Goal: Task Accomplishment & Management: Complete application form

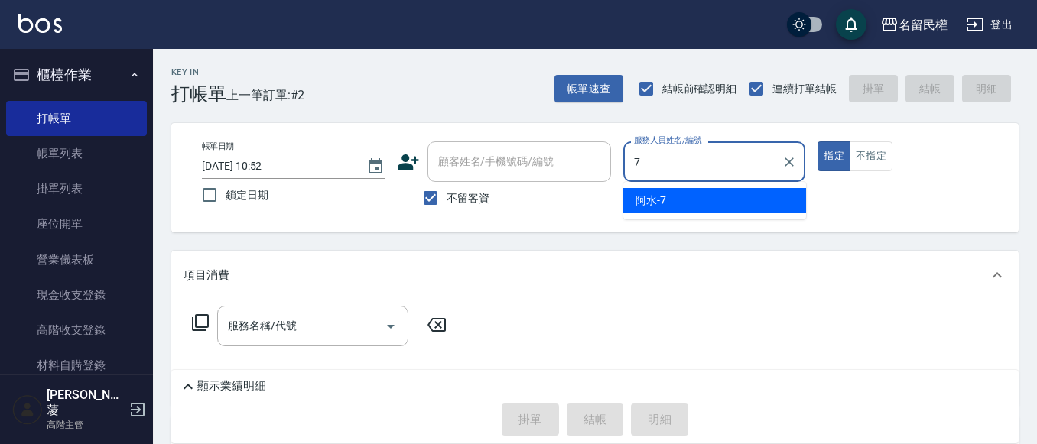
type input "阿水-7"
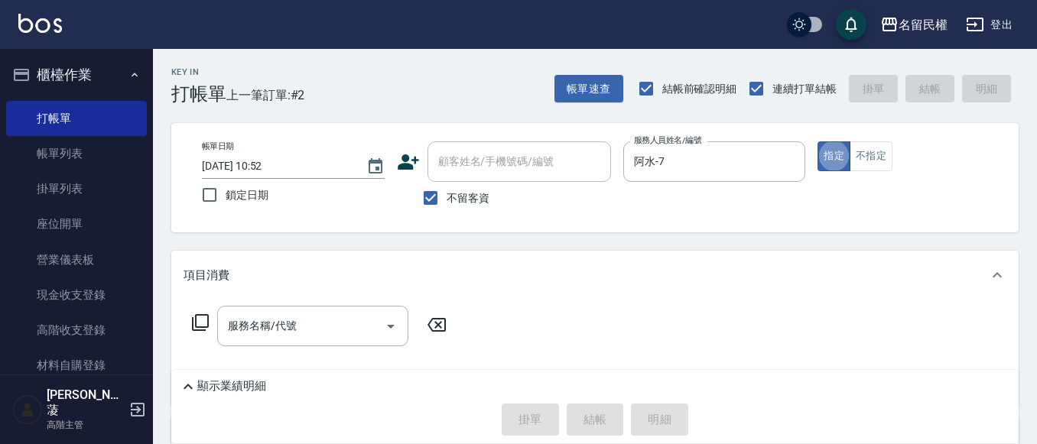
type button "true"
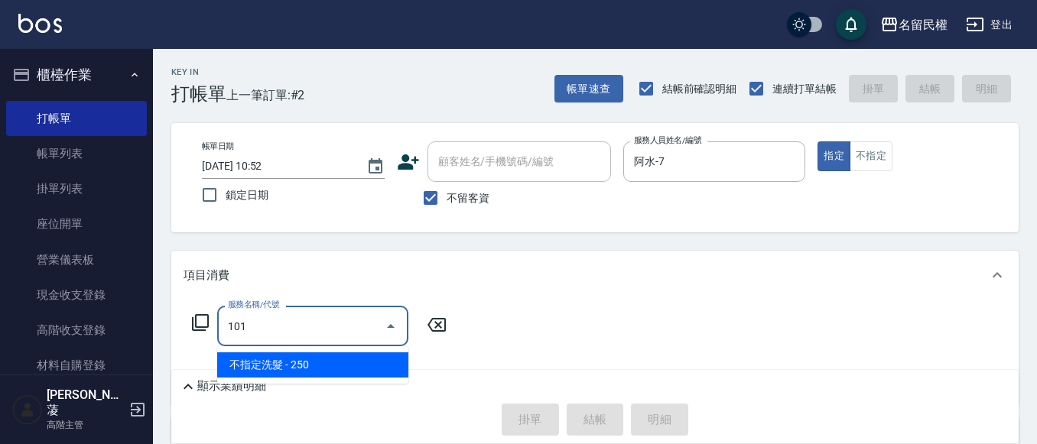
type input "不指定洗髮(101)"
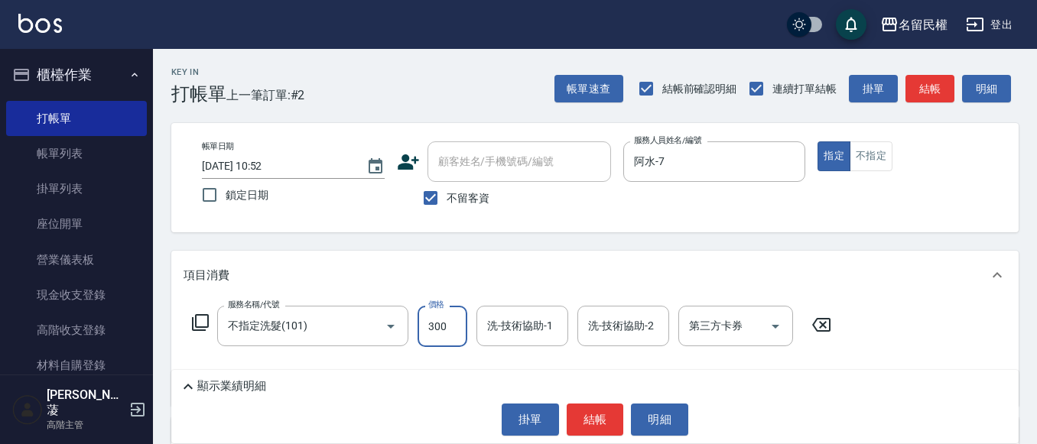
type input "300"
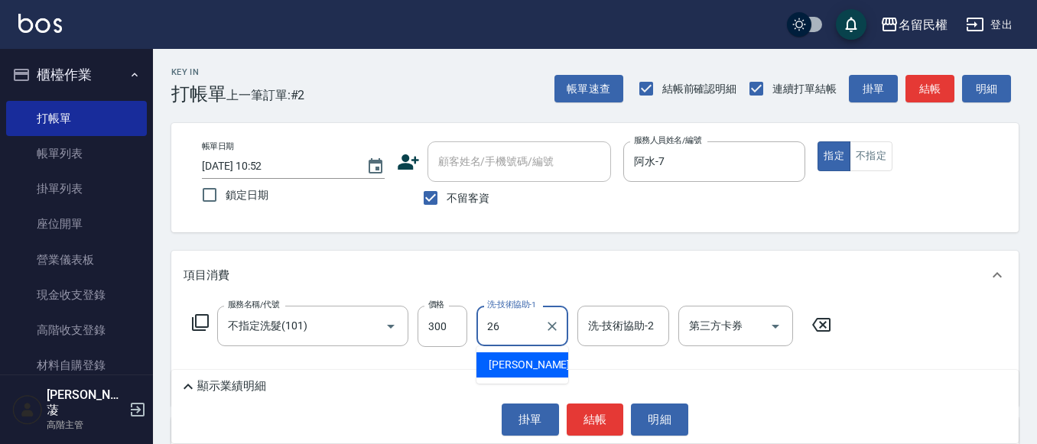
type input "沅莘-26"
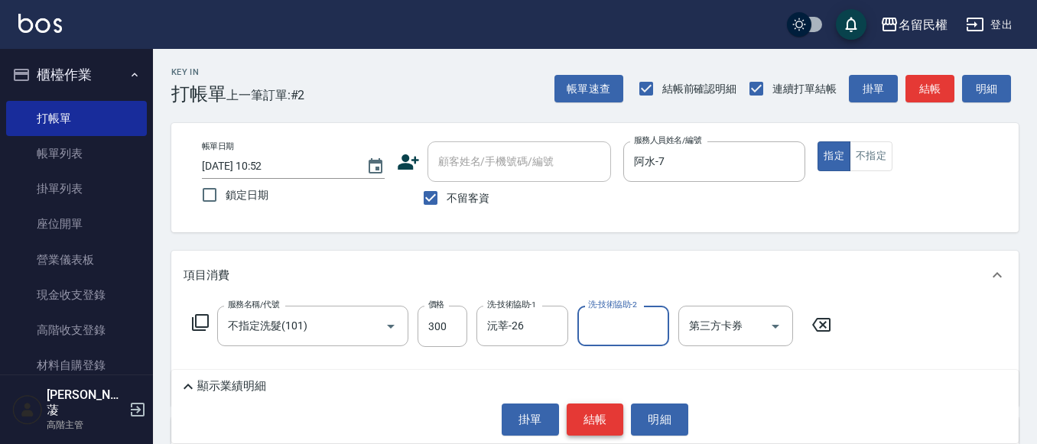
click at [607, 417] on button "結帳" at bounding box center [595, 420] width 57 height 32
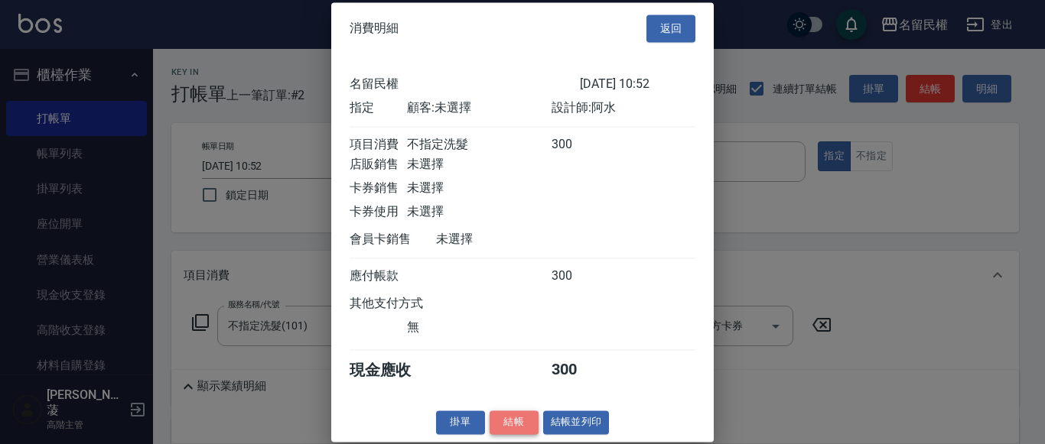
click at [517, 434] on button "結帳" at bounding box center [514, 423] width 49 height 24
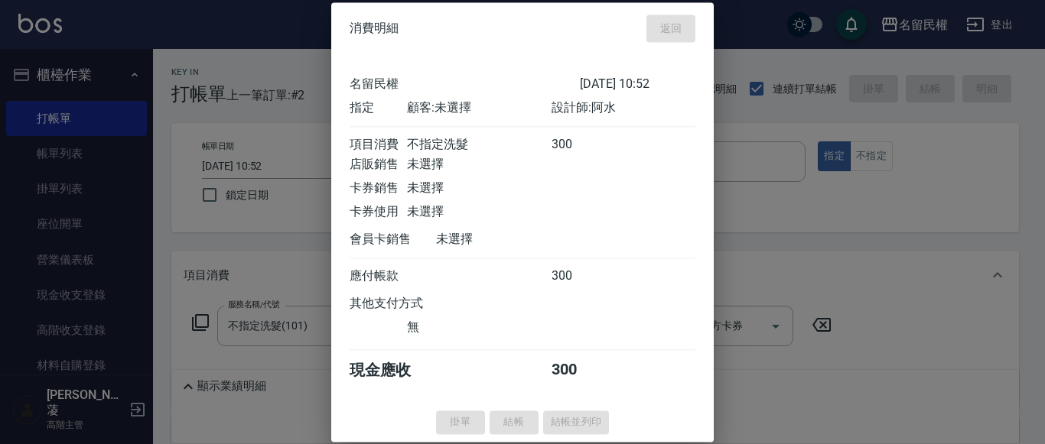
type input "[DATE] 11:43"
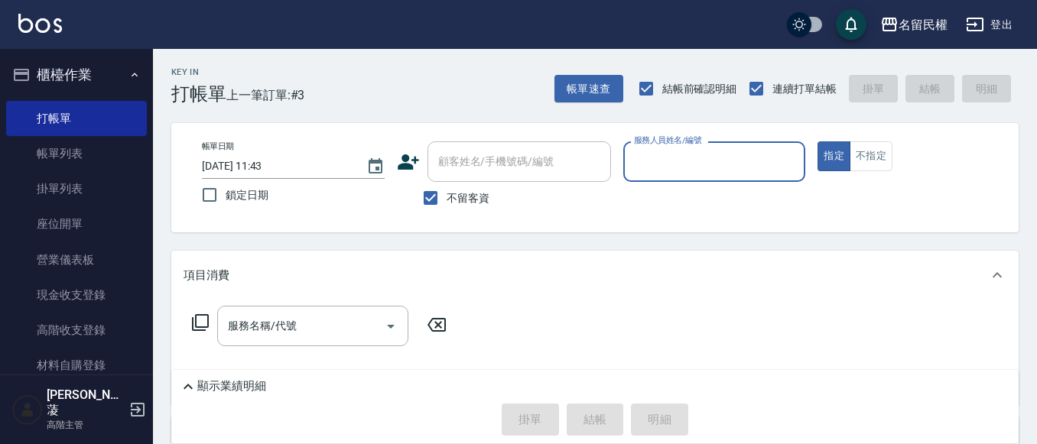
type input "5"
type input "阿水-7"
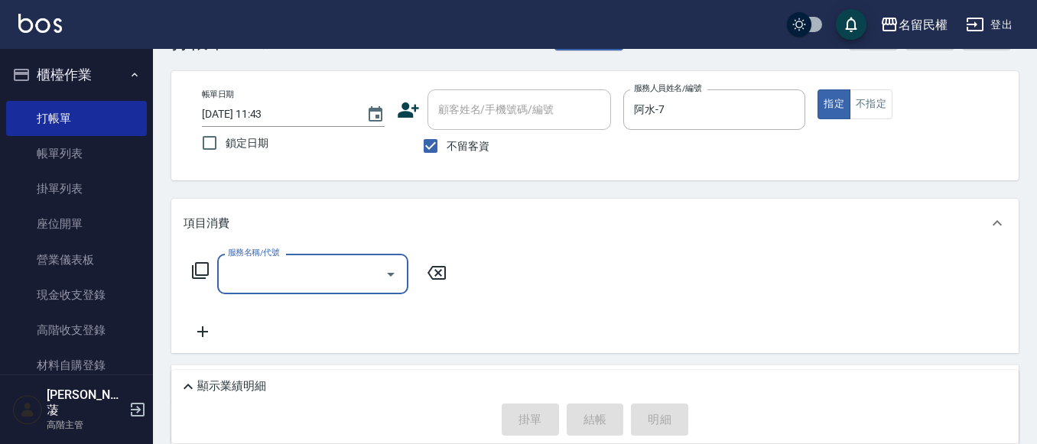
scroll to position [76, 0]
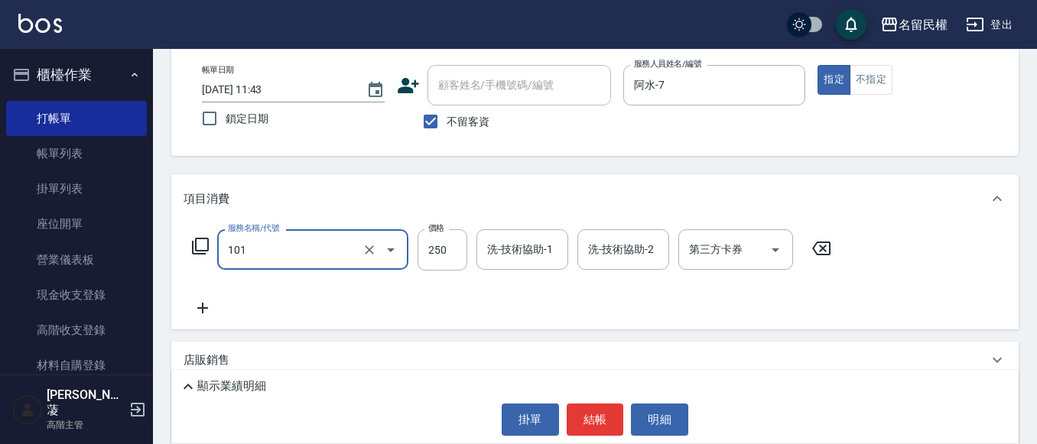
type input "3"
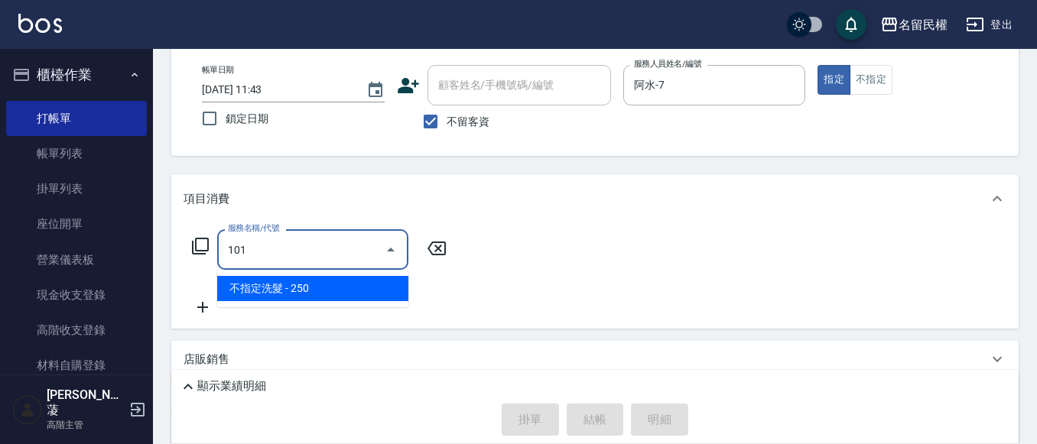
type input "不指定洗髮(101)"
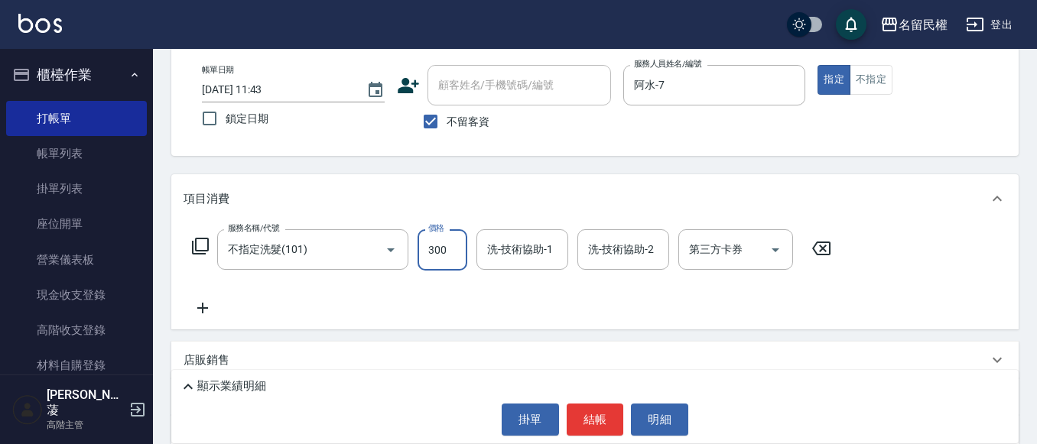
type input "300"
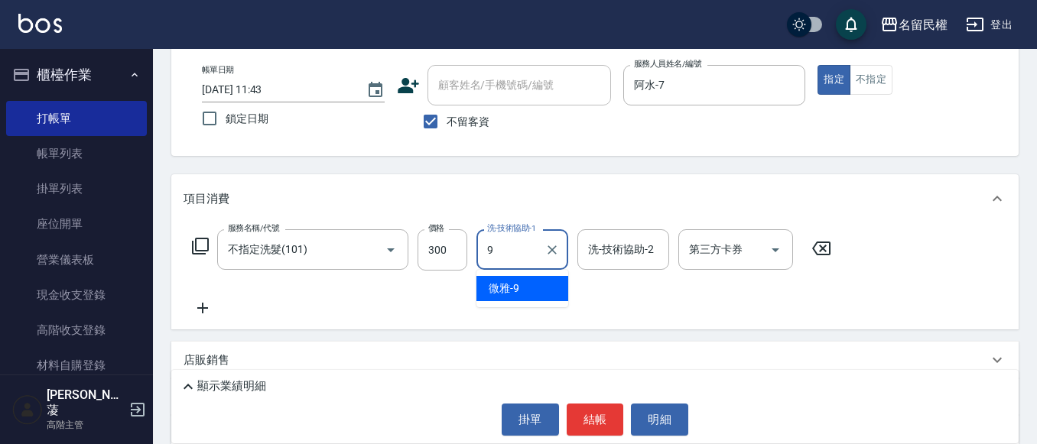
type input "微雅-9"
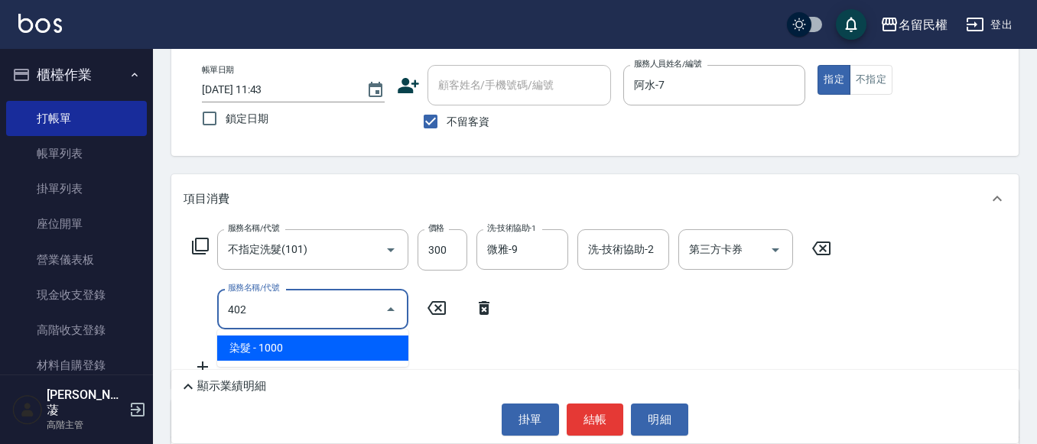
type input "染髮(402)"
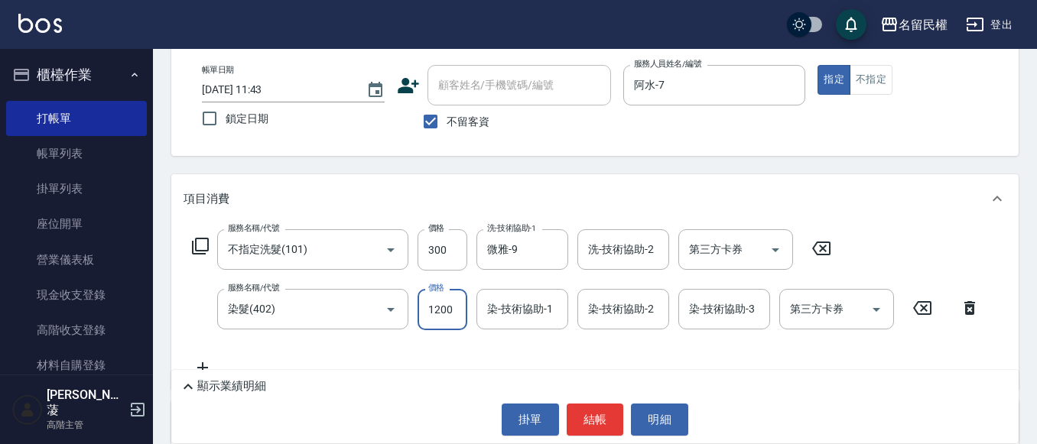
type input "1200"
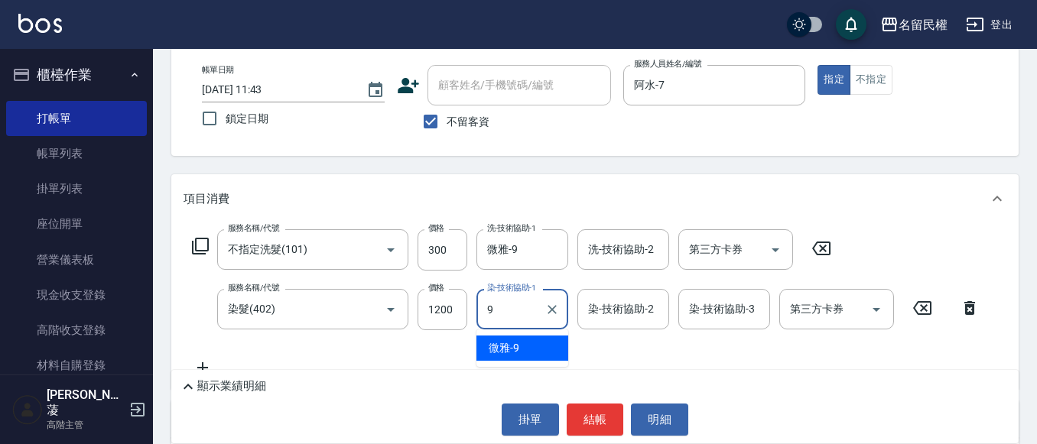
type input "微雅-9"
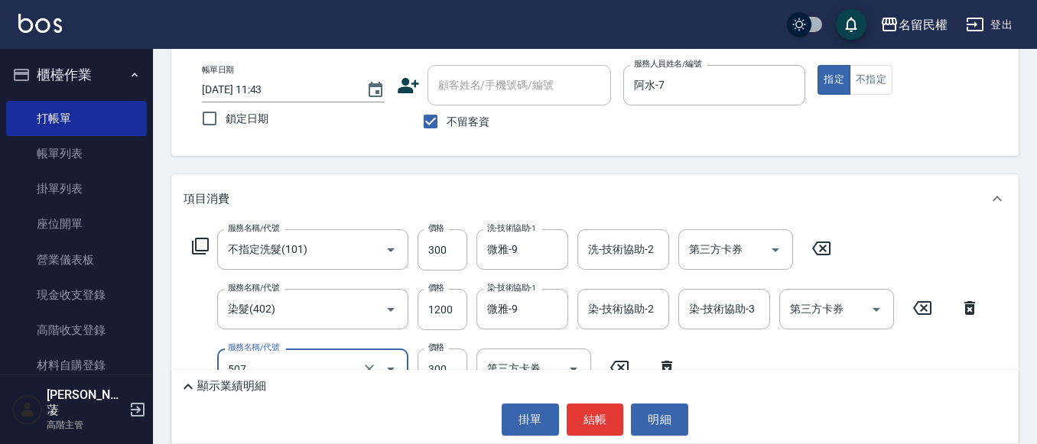
type input "頭皮隔離(507)"
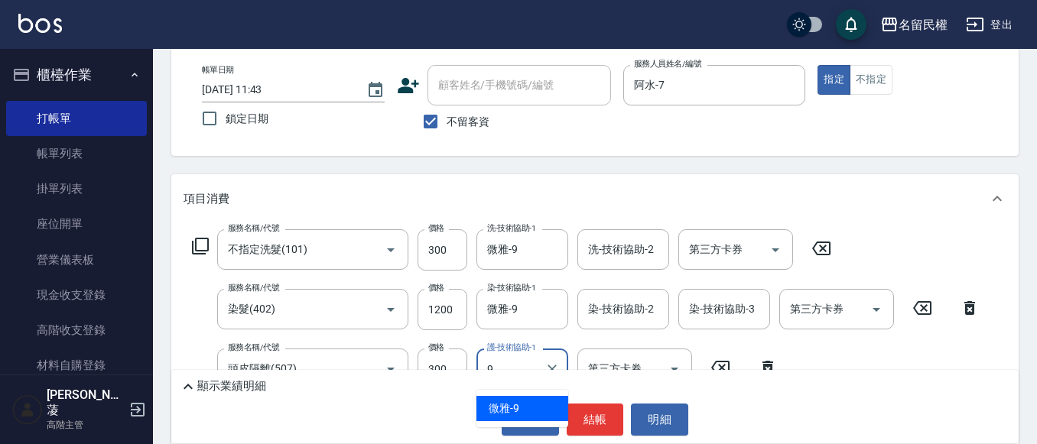
type input "微雅-9"
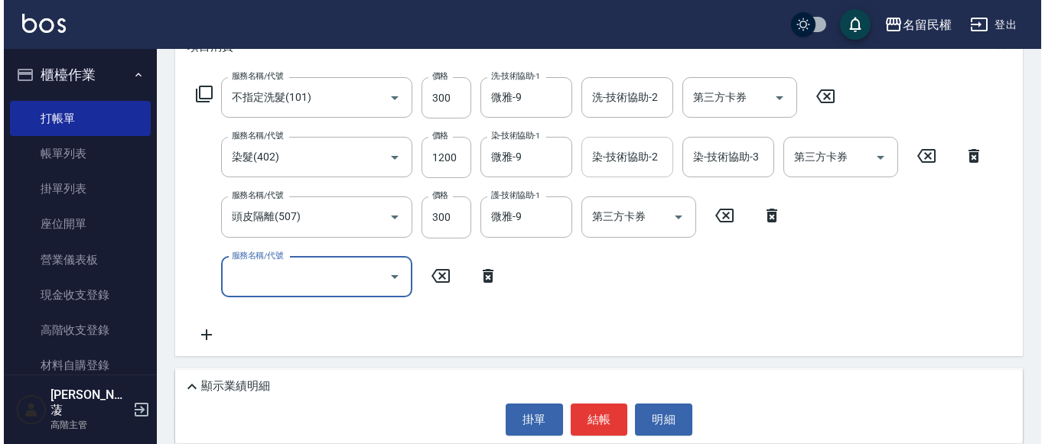
scroll to position [229, 0]
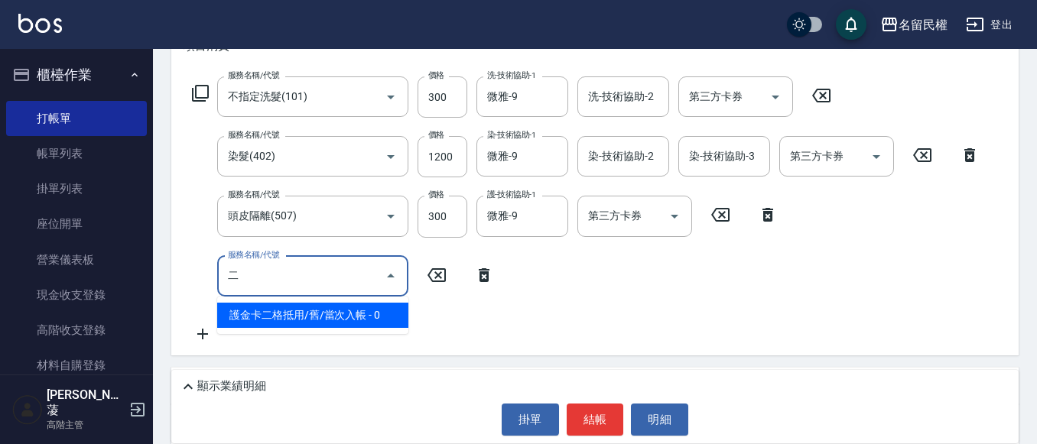
click at [289, 316] on span "護金卡二格抵用/舊/當次入帳 - 0" at bounding box center [312, 315] width 191 height 25
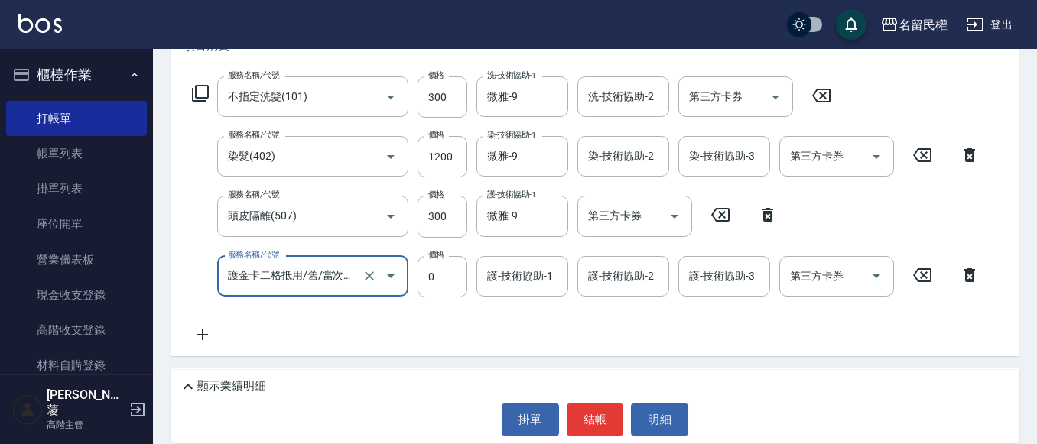
type input "護金卡二格抵用/舊/當次入帳(505)"
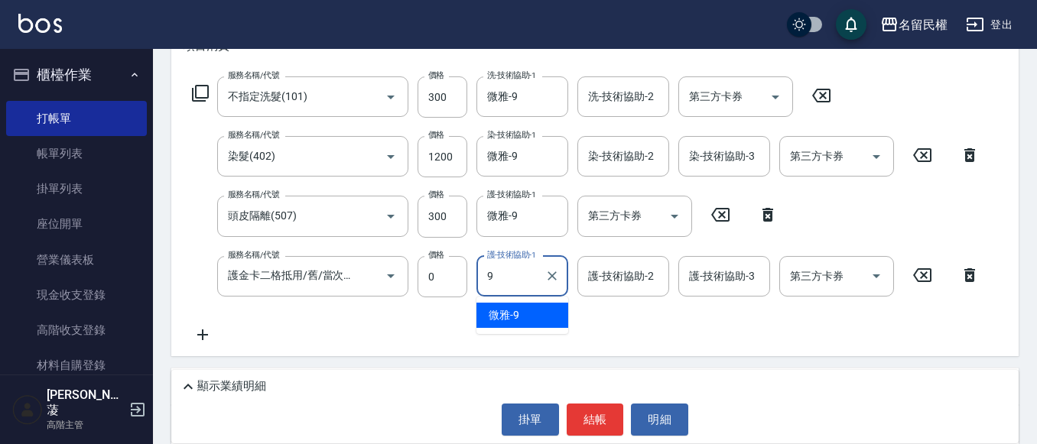
type input "微雅-9"
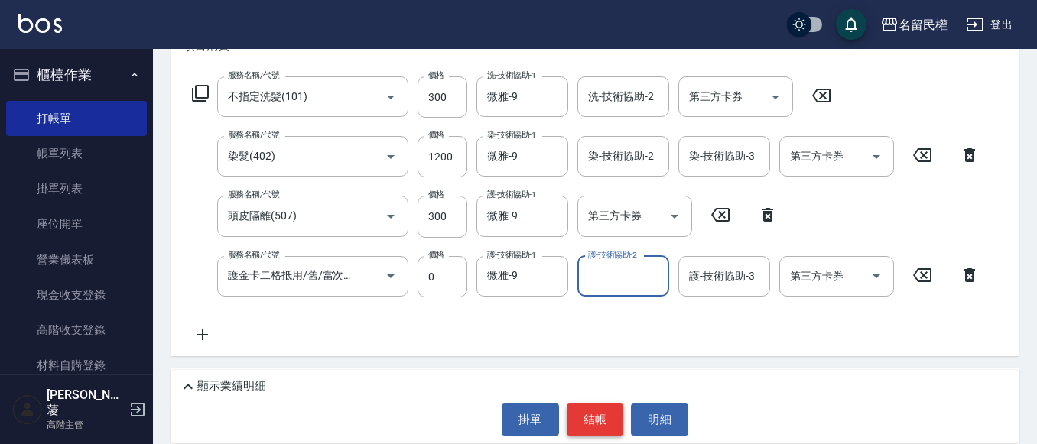
click at [585, 416] on button "結帳" at bounding box center [595, 420] width 57 height 32
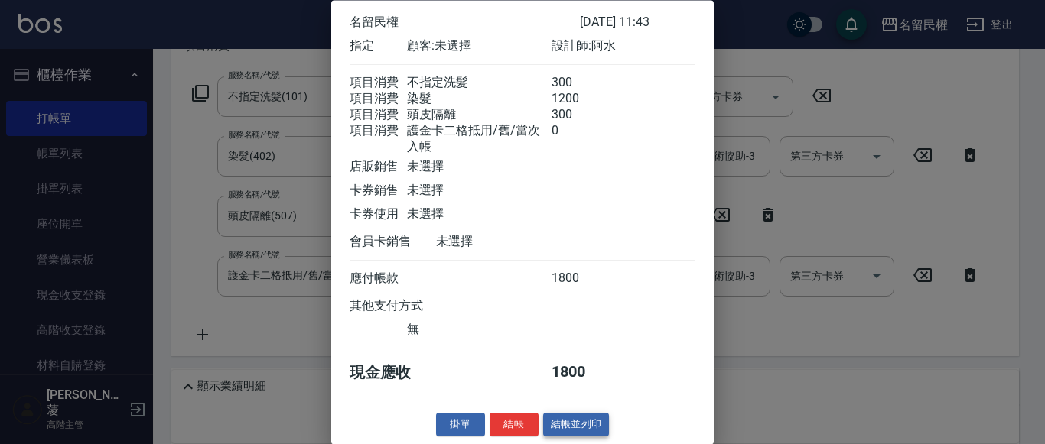
scroll to position [93, 0]
click at [526, 424] on button "結帳" at bounding box center [514, 426] width 49 height 24
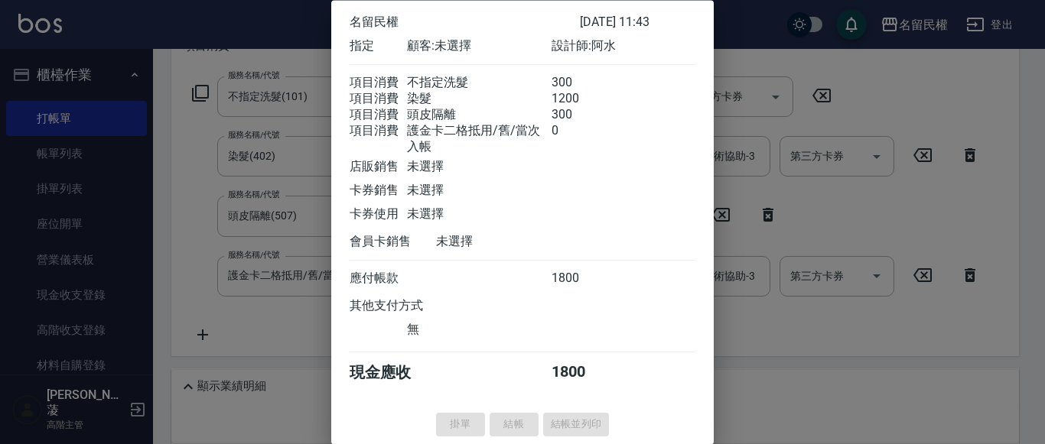
type input "[DATE] 12:08"
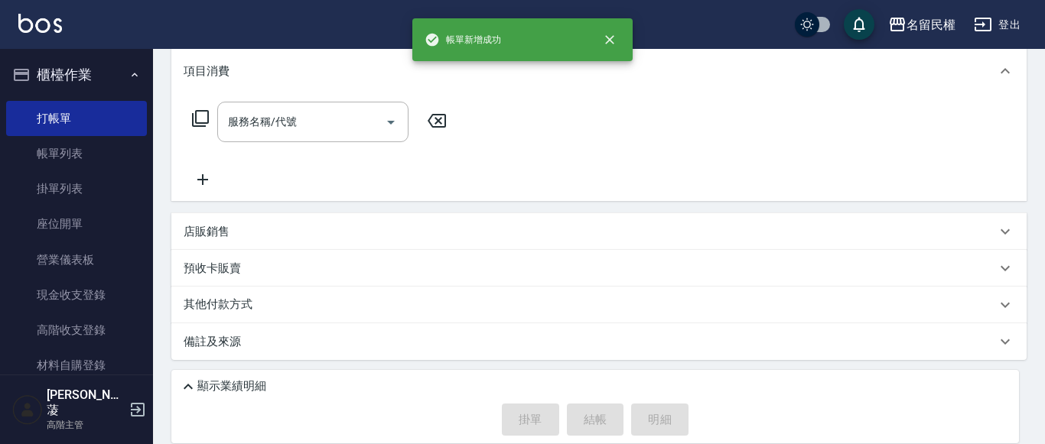
scroll to position [0, 0]
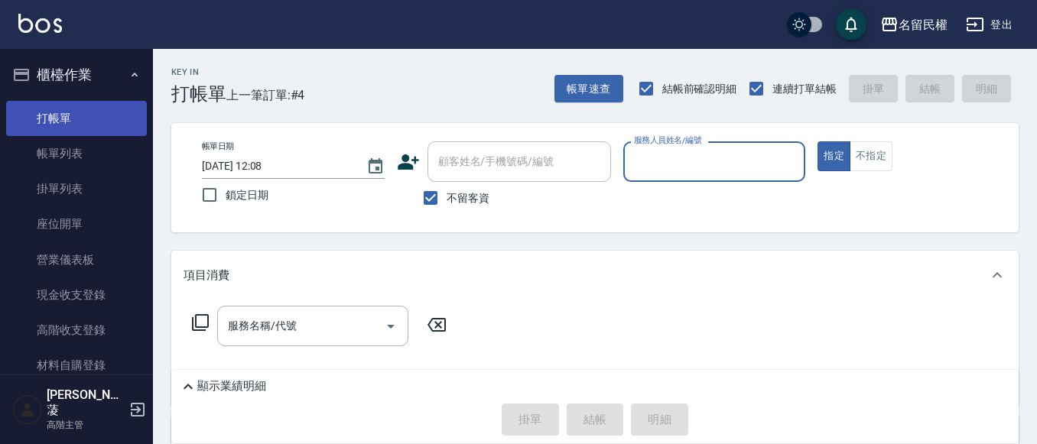
click at [93, 132] on link "打帳單" at bounding box center [76, 118] width 141 height 35
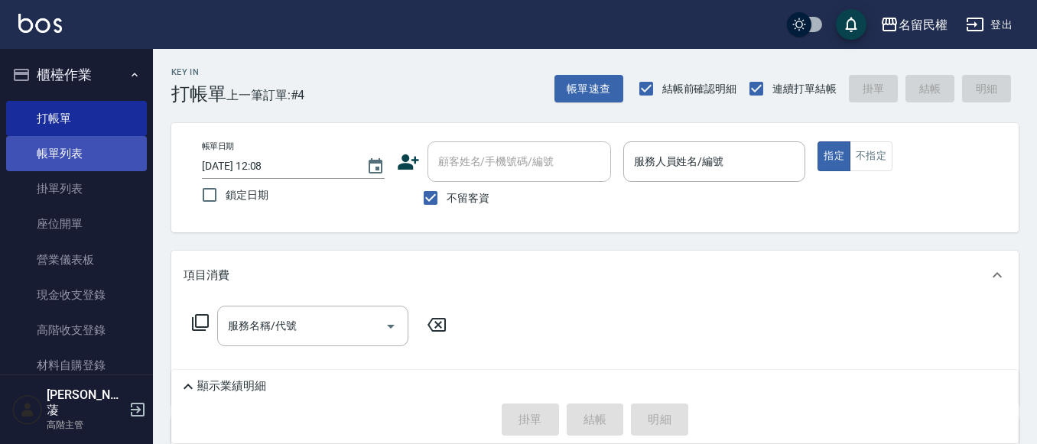
click at [93, 136] on link "帳單列表" at bounding box center [76, 153] width 141 height 35
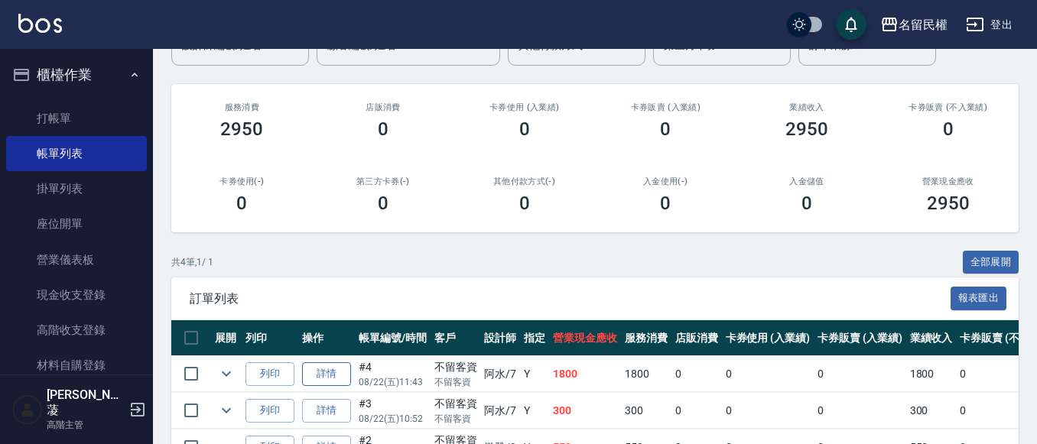
scroll to position [153, 0]
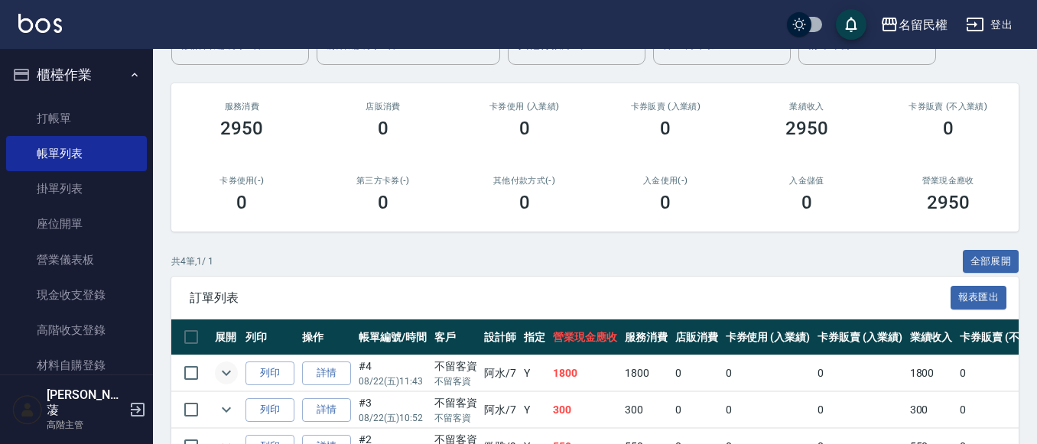
click at [230, 377] on icon "expand row" at bounding box center [226, 373] width 18 height 18
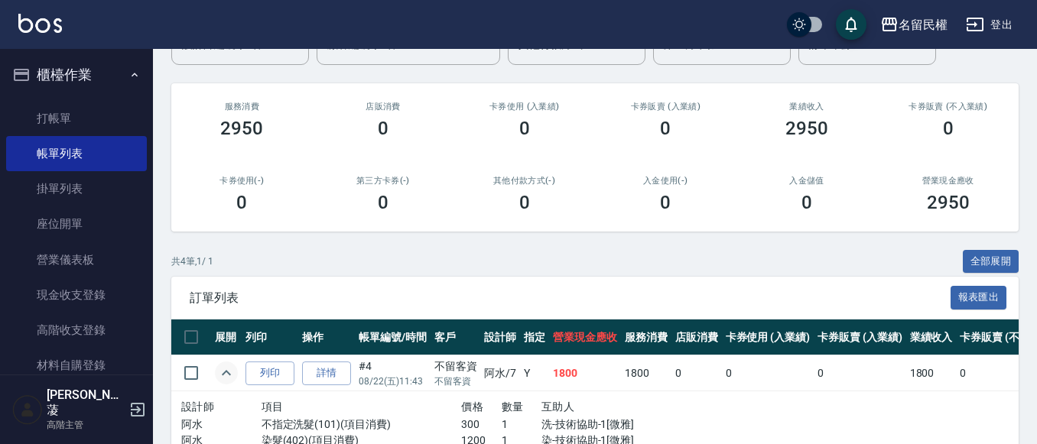
scroll to position [229, 0]
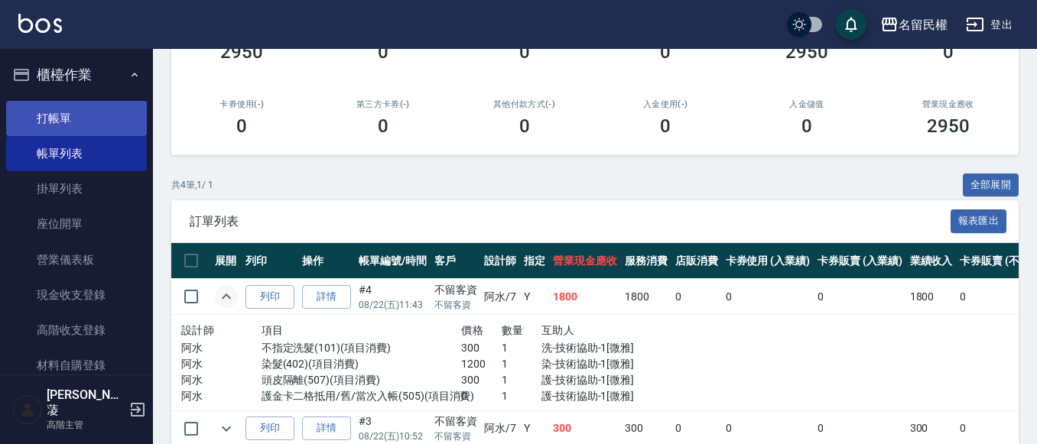
click at [93, 125] on link "打帳單" at bounding box center [76, 118] width 141 height 35
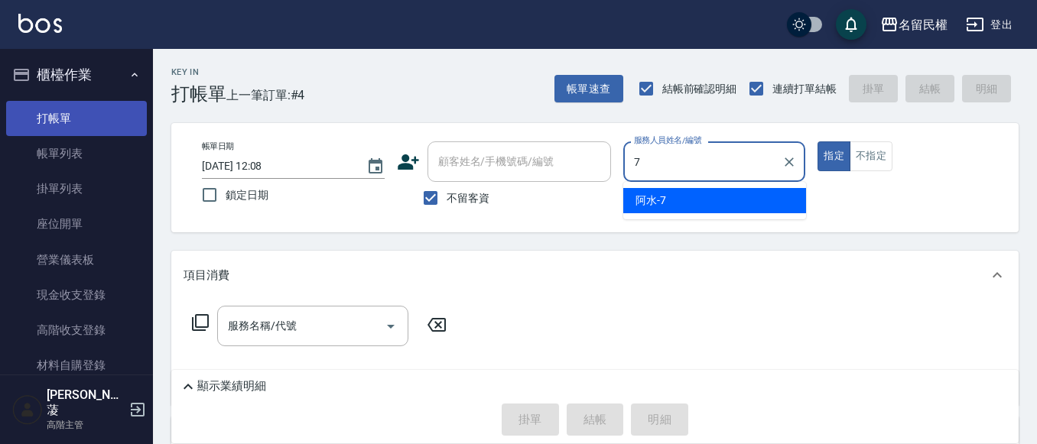
type input "阿水-7"
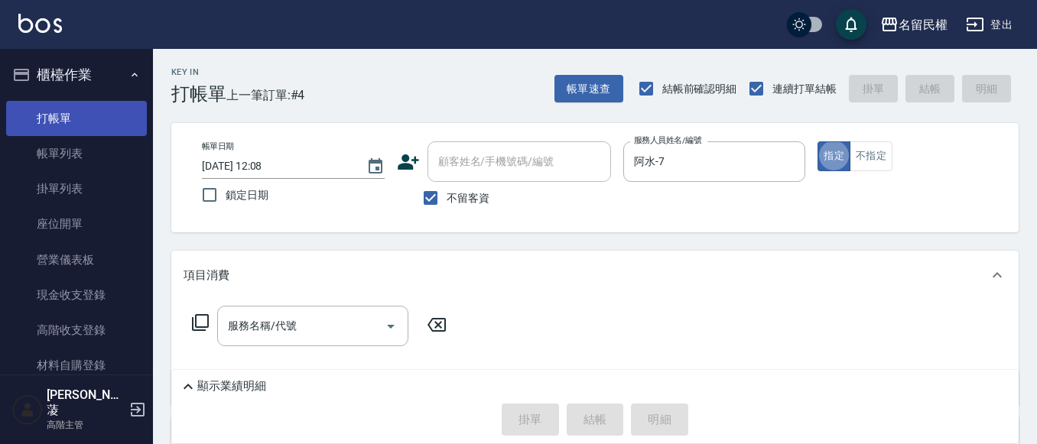
type button "true"
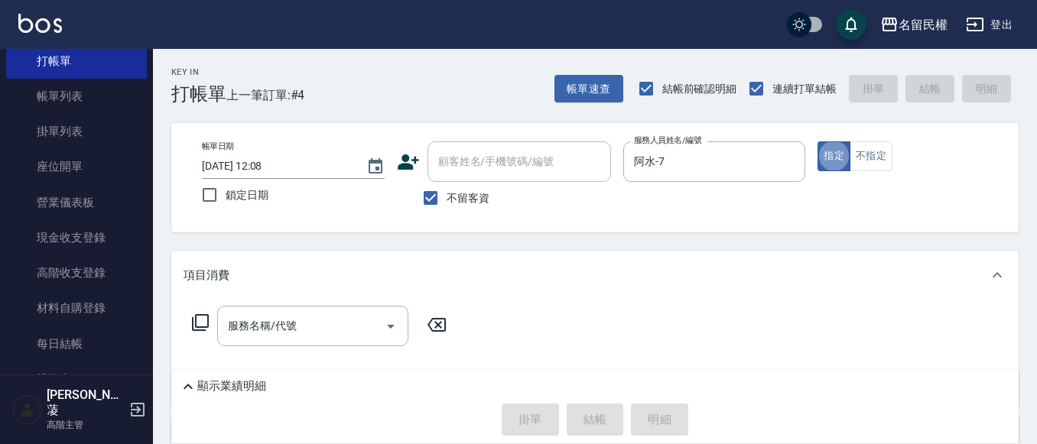
scroll to position [153, 0]
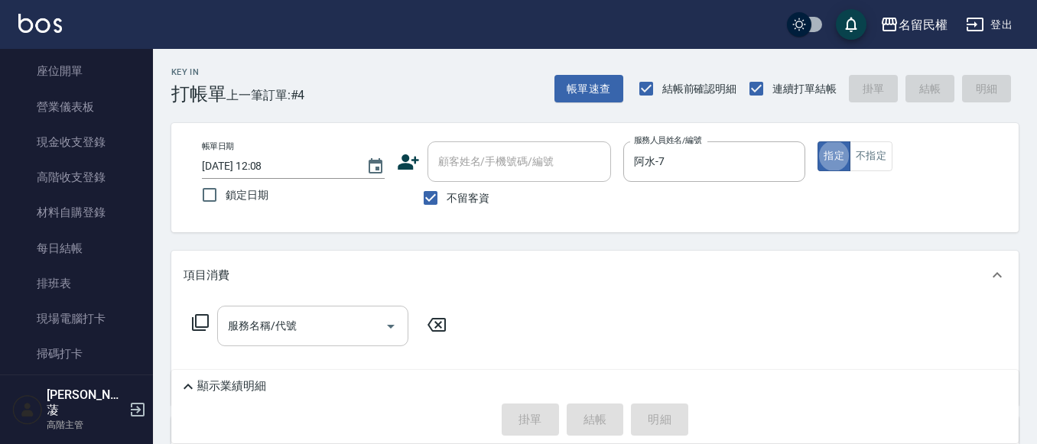
click at [293, 343] on div "服務名稱/代號" at bounding box center [312, 326] width 191 height 41
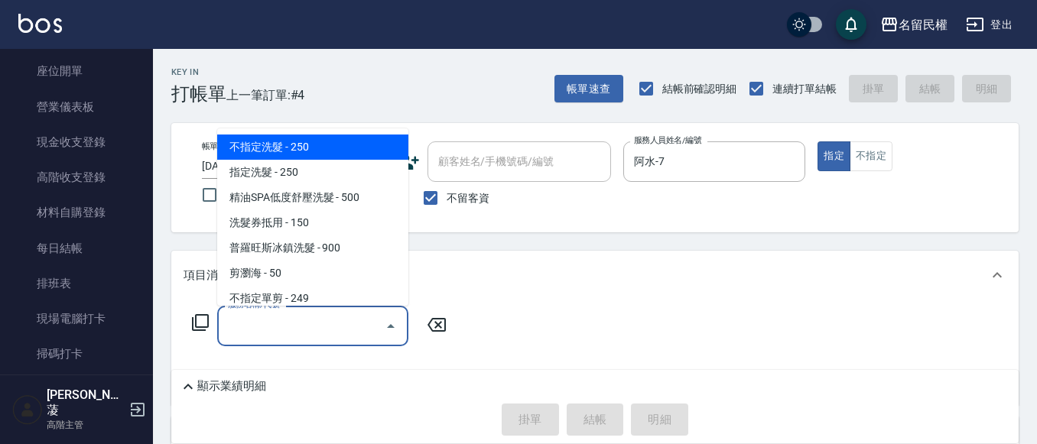
click at [303, 324] on input "服務名稱/代號" at bounding box center [301, 326] width 155 height 27
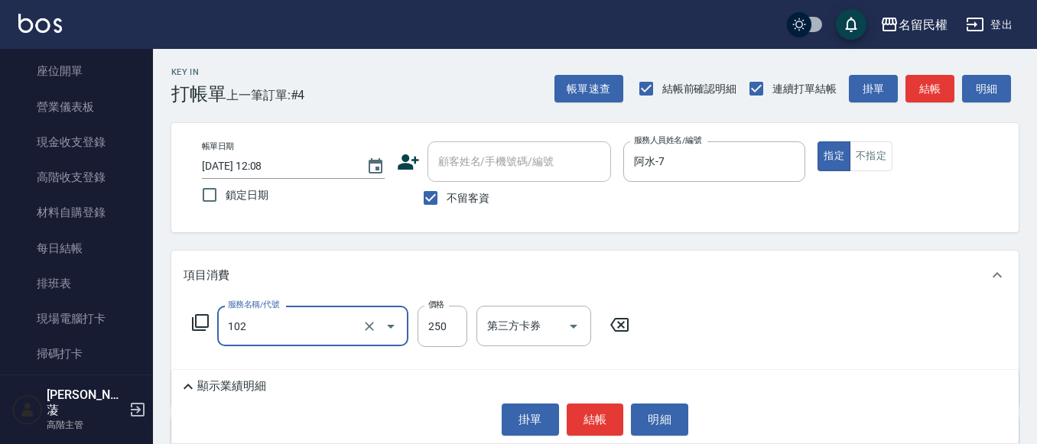
type input "指定洗髮(102)"
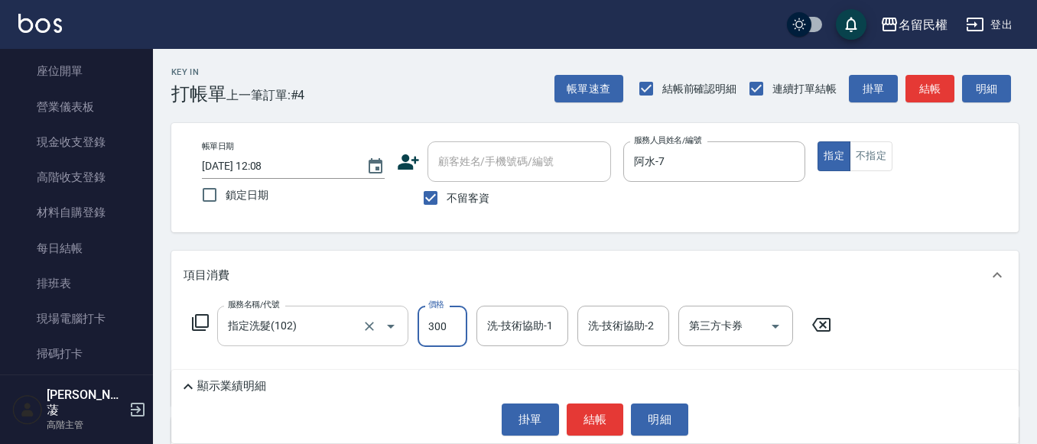
type input "300"
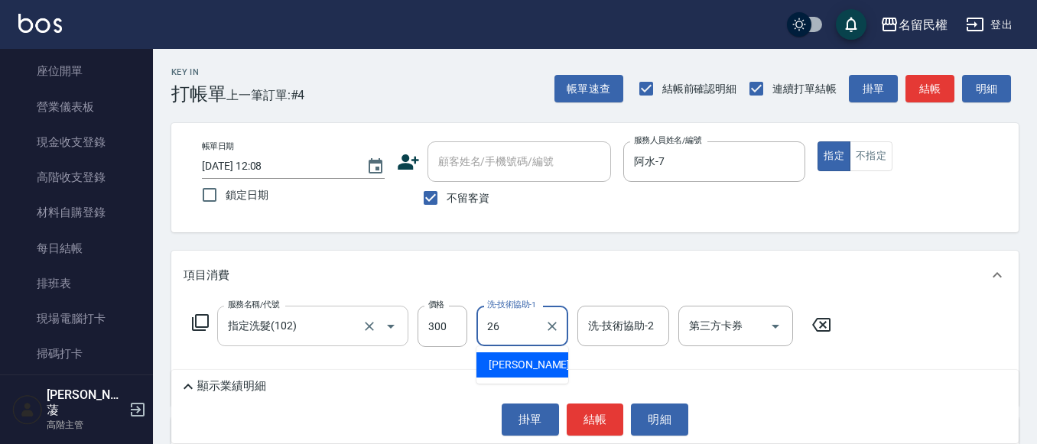
type input "沅莘-26"
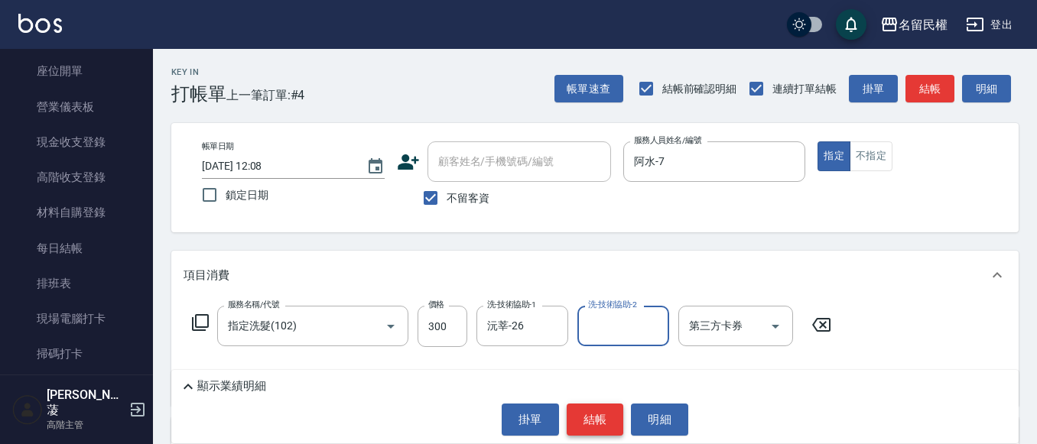
click at [603, 418] on button "結帳" at bounding box center [595, 420] width 57 height 32
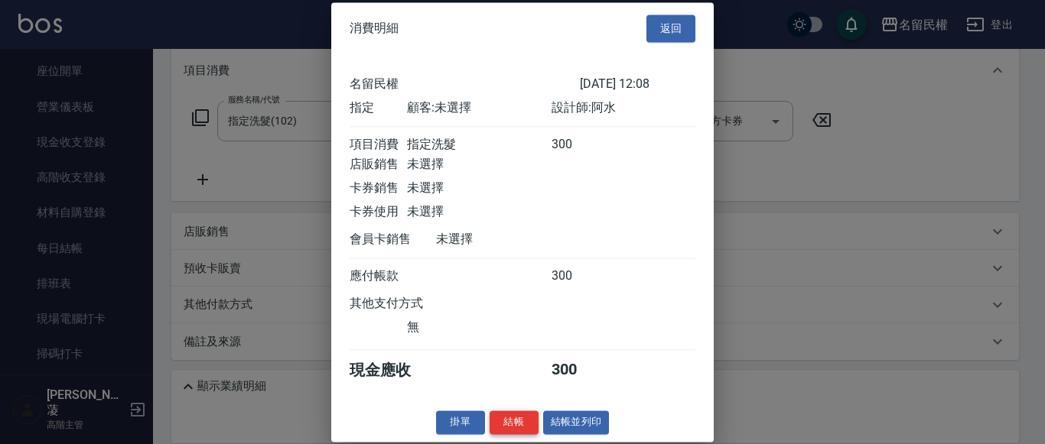
scroll to position [20, 0]
click at [518, 424] on button "結帳" at bounding box center [514, 423] width 49 height 24
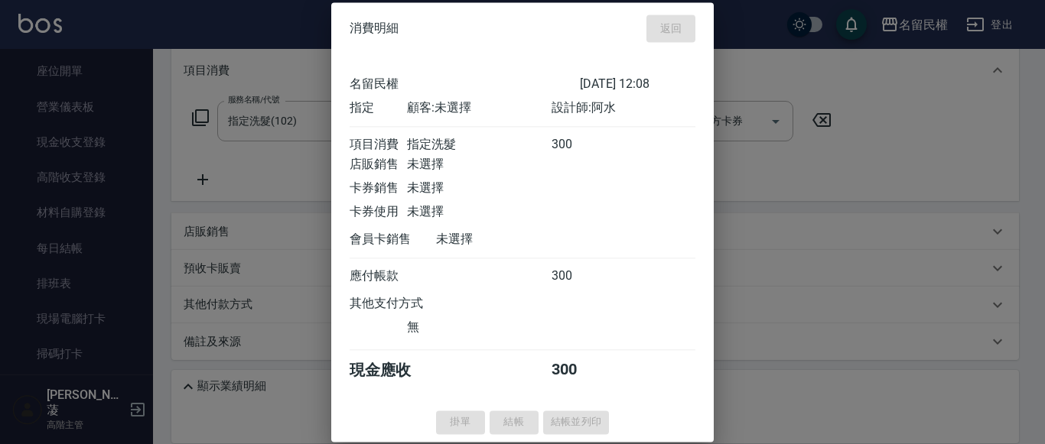
type input "[DATE] 12:21"
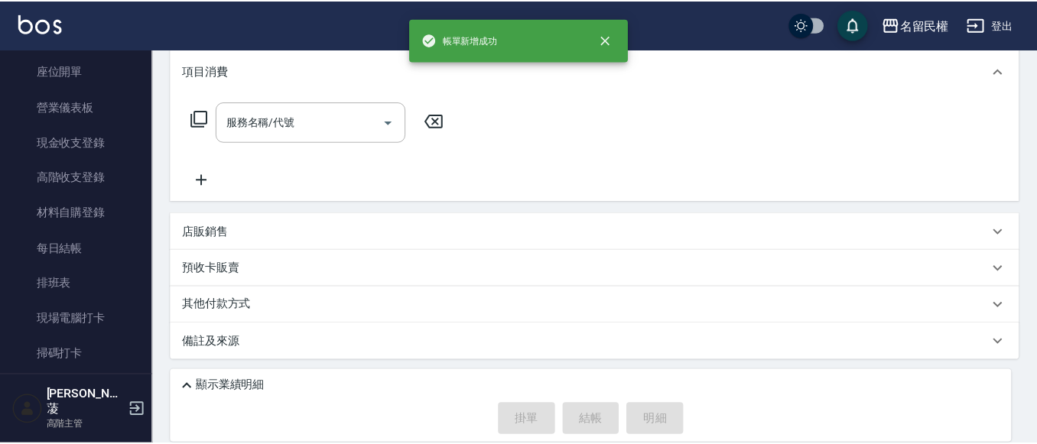
scroll to position [0, 0]
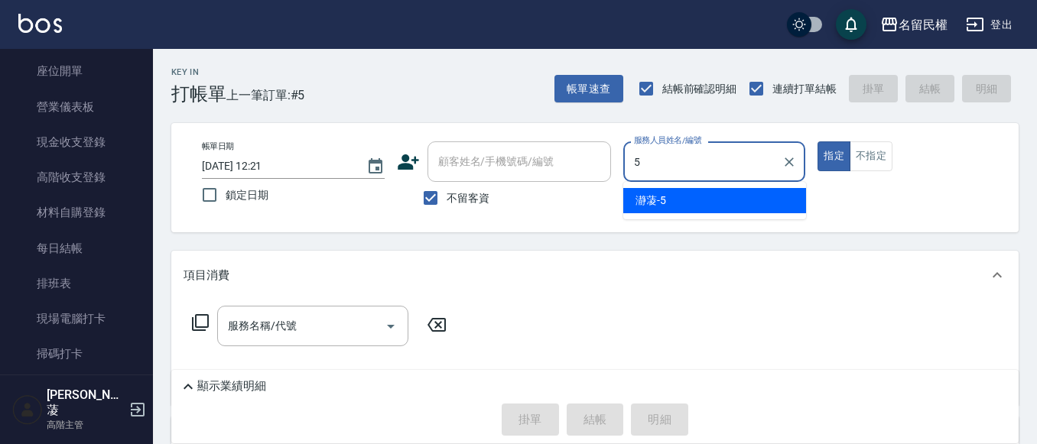
type input "瀞蓤-5"
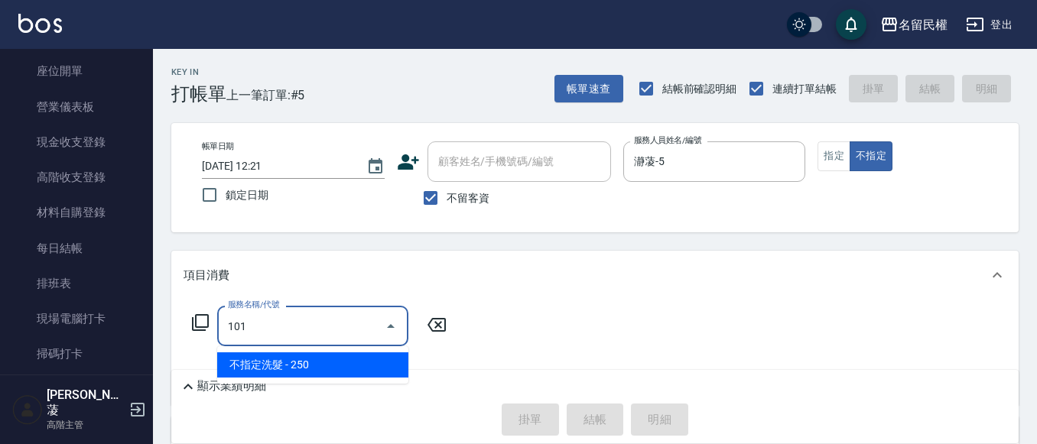
type input "不指定洗髮(101)"
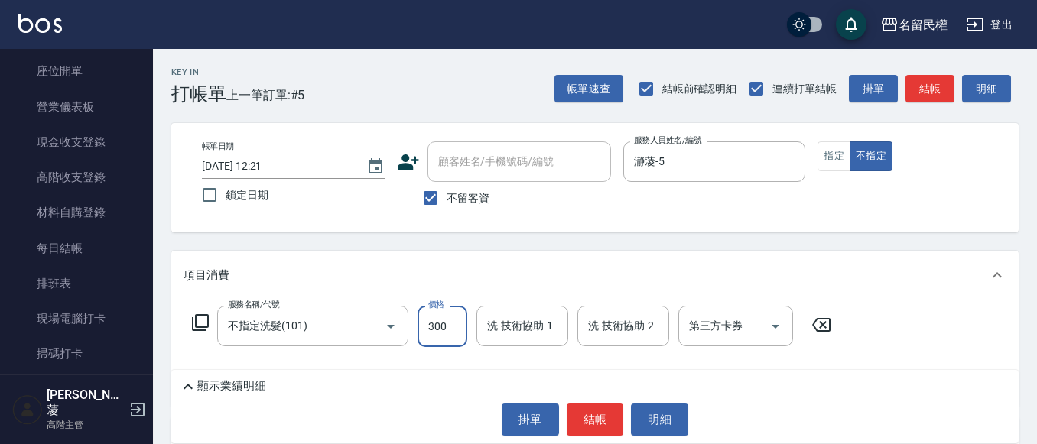
type input "300"
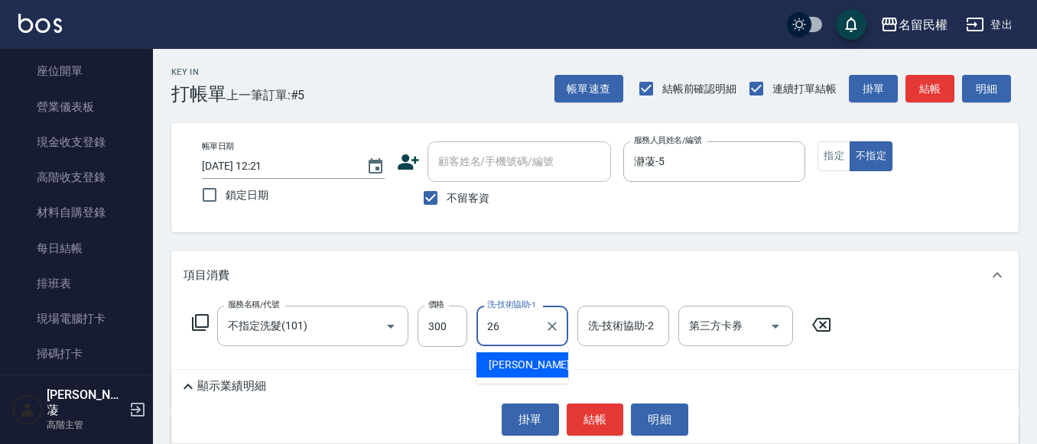
type input "沅莘-26"
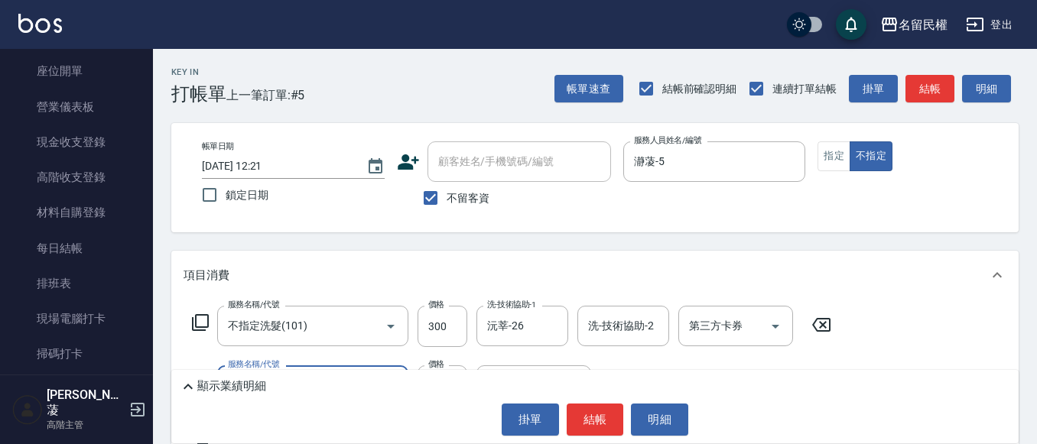
type input "[PERSON_NAME](701)"
type input "30"
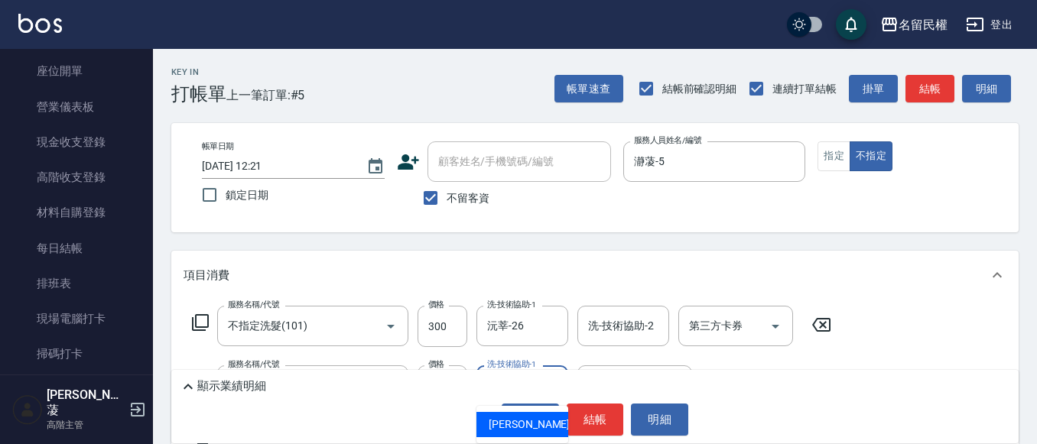
type input "沅莘-26"
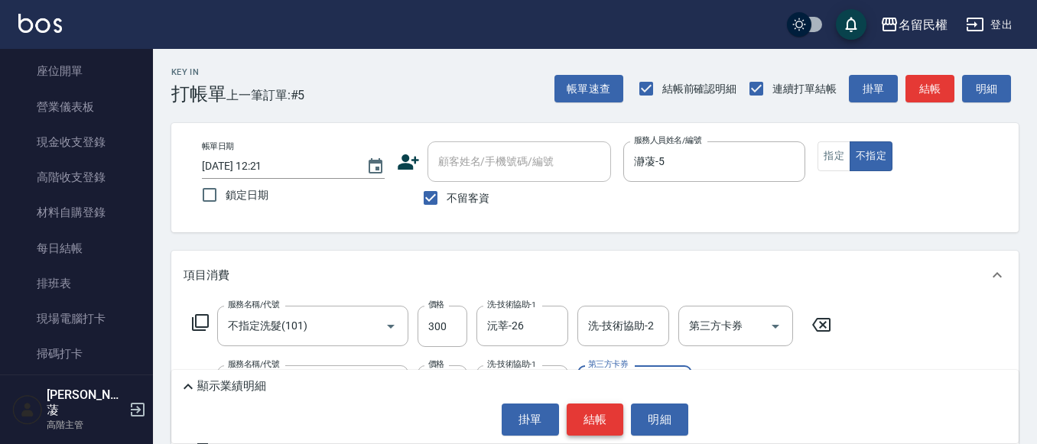
click at [609, 417] on button "結帳" at bounding box center [595, 420] width 57 height 32
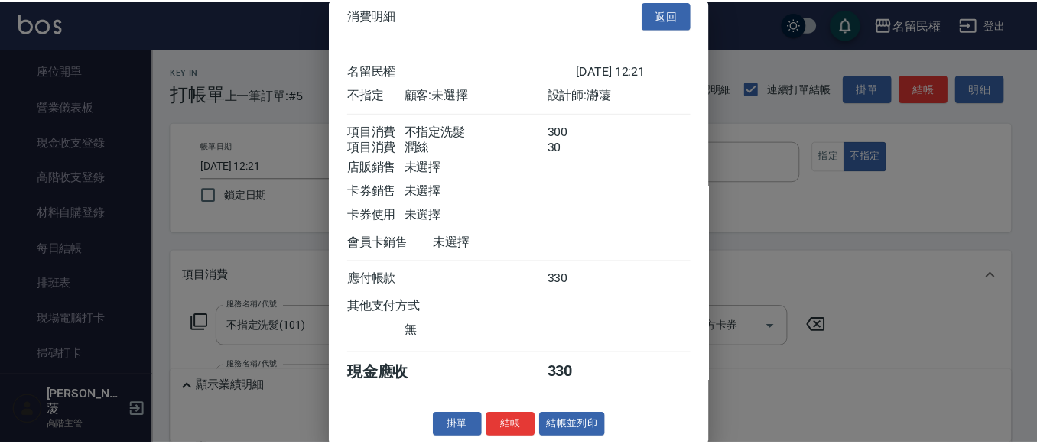
scroll to position [38, 0]
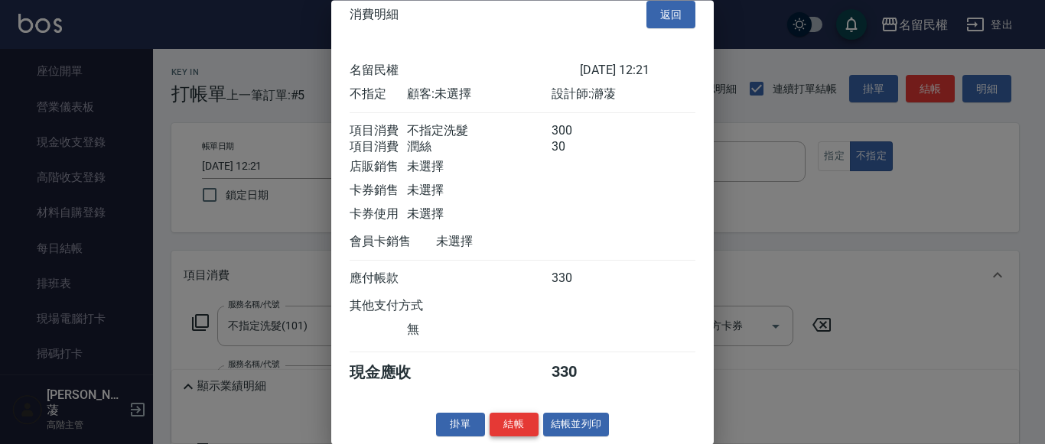
click at [527, 425] on button "結帳" at bounding box center [514, 426] width 49 height 24
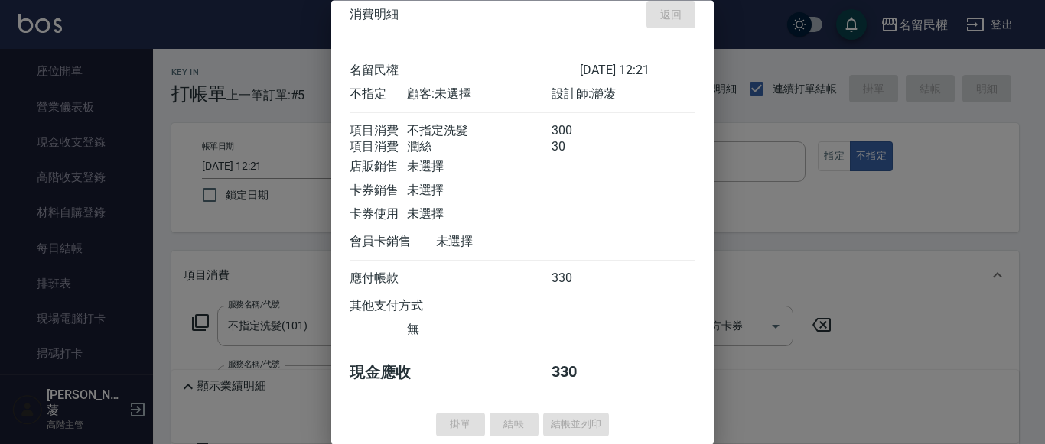
type input "[DATE] 12:41"
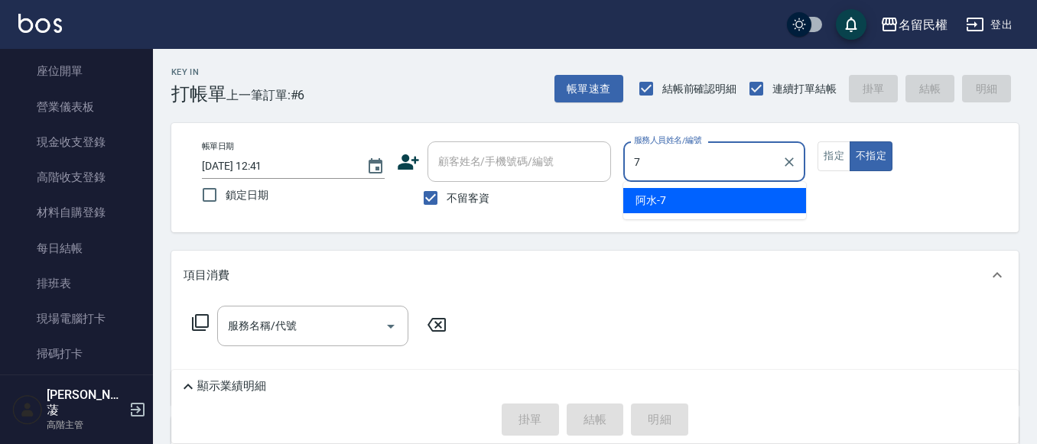
type input "阿水-7"
type button "false"
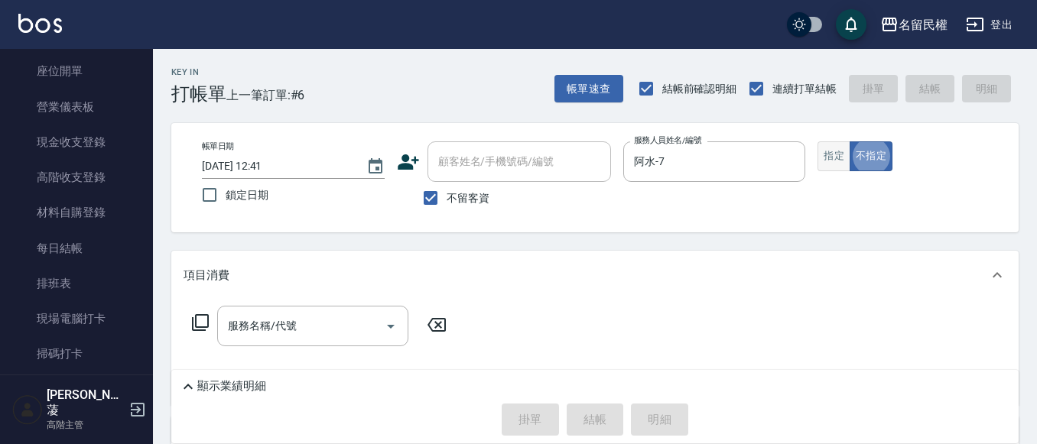
click at [838, 153] on button "指定" at bounding box center [834, 157] width 33 height 30
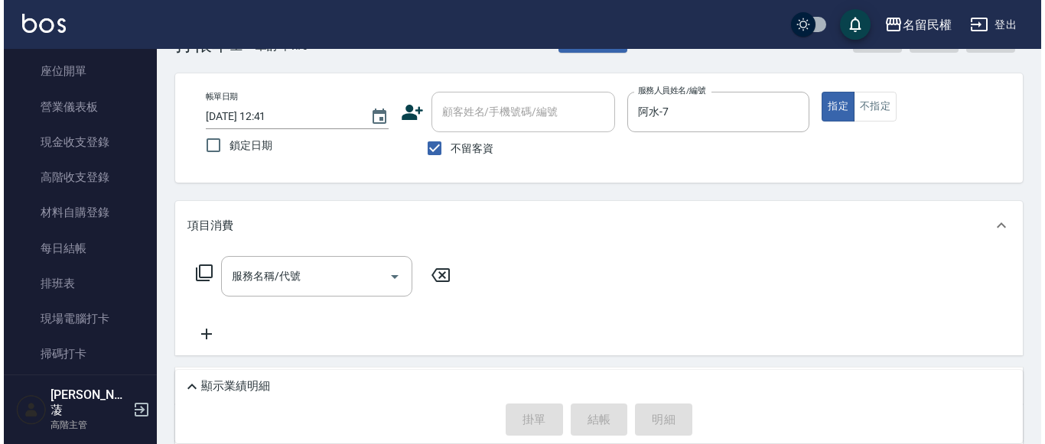
scroll to position [76, 0]
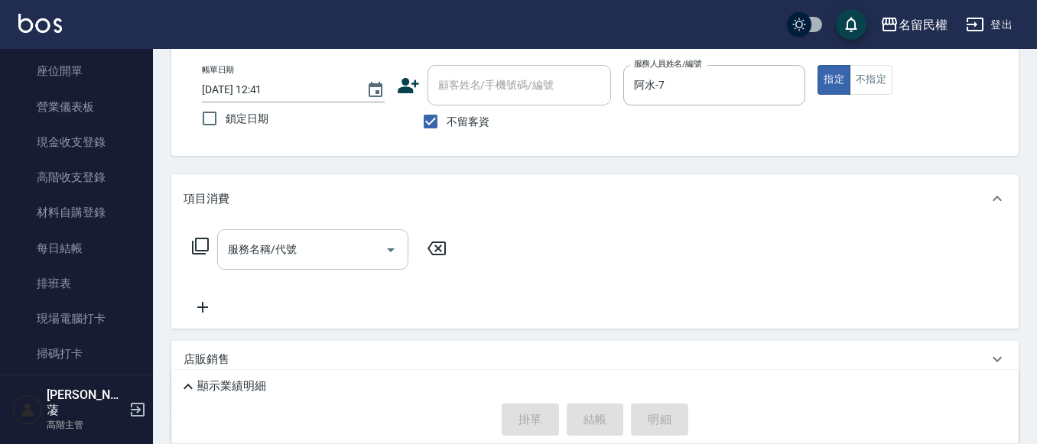
click at [296, 262] on input "服務名稱/代號" at bounding box center [301, 249] width 155 height 27
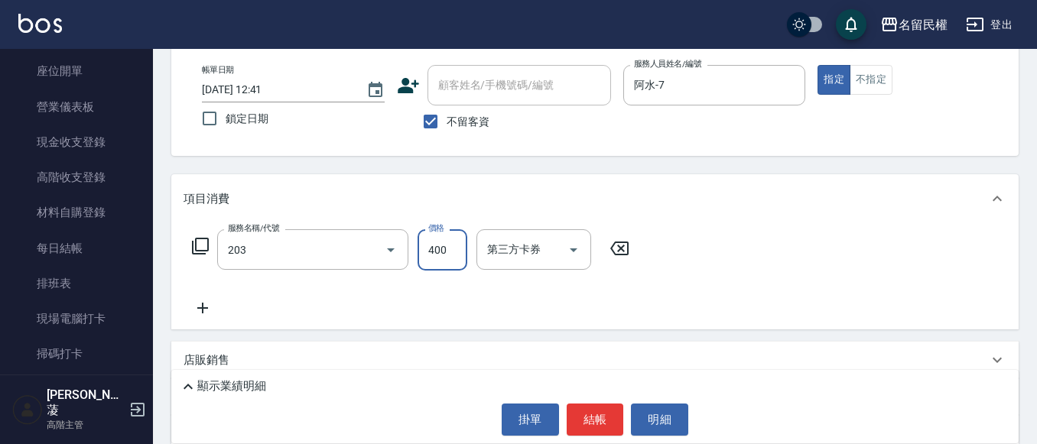
type input "指定單剪(203)"
click at [580, 412] on button "結帳" at bounding box center [595, 420] width 57 height 32
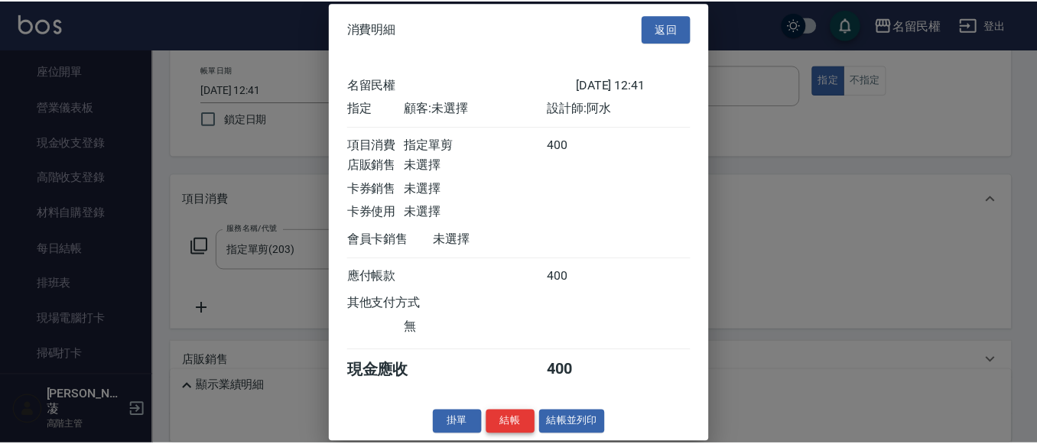
scroll to position [20, 0]
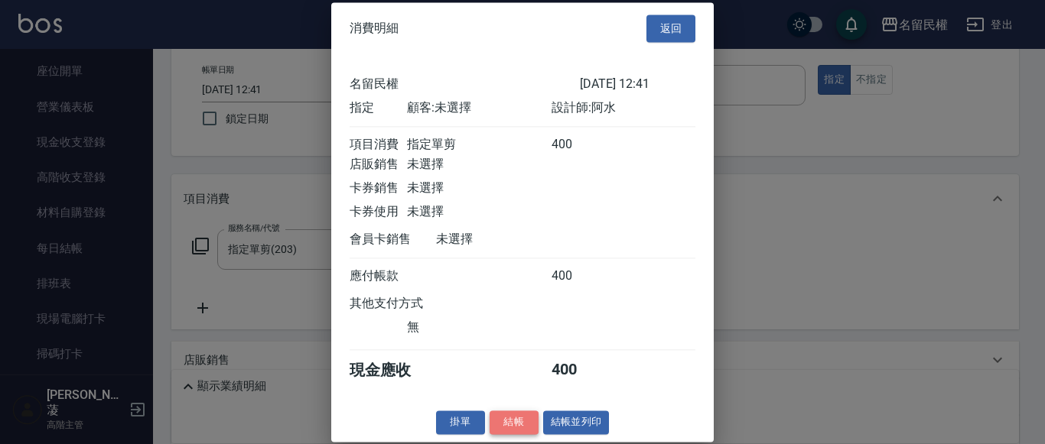
click at [515, 427] on button "結帳" at bounding box center [514, 423] width 49 height 24
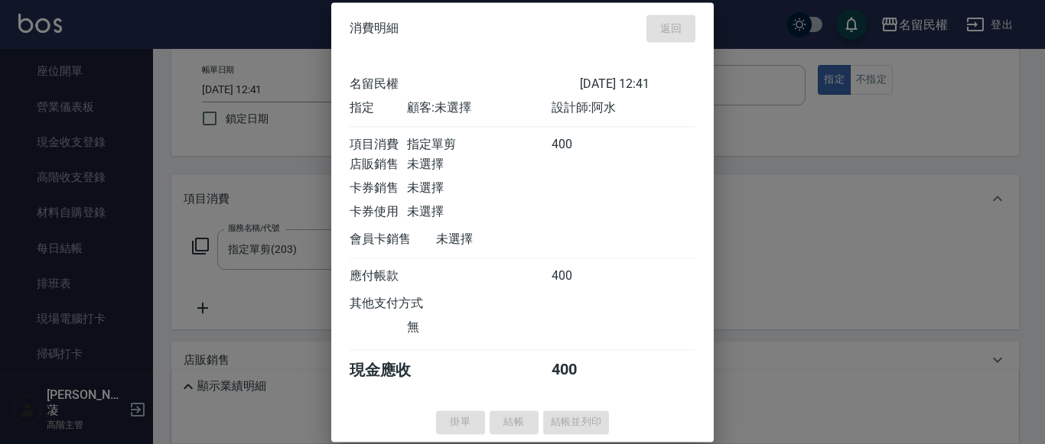
type input "[DATE] 13:01"
